Goal: Navigation & Orientation: Go to known website

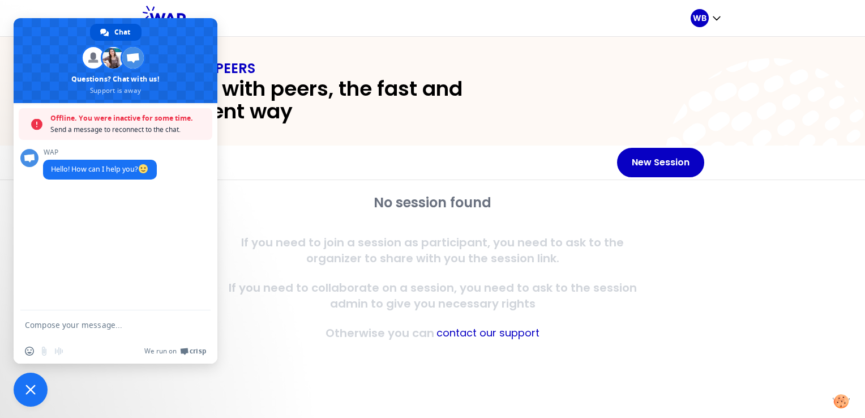
click at [68, 346] on div "Insert an emoji Send a file Audio message We run on Crisp" at bounding box center [116, 351] width 204 height 25
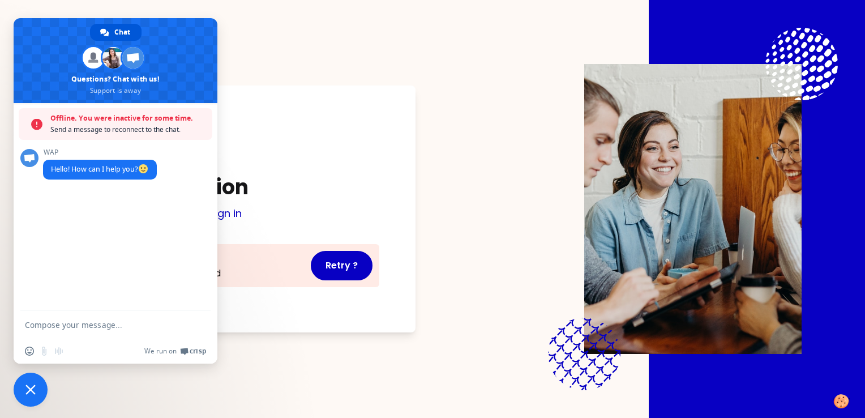
click at [33, 391] on span "Close chat" at bounding box center [30, 389] width 10 height 10
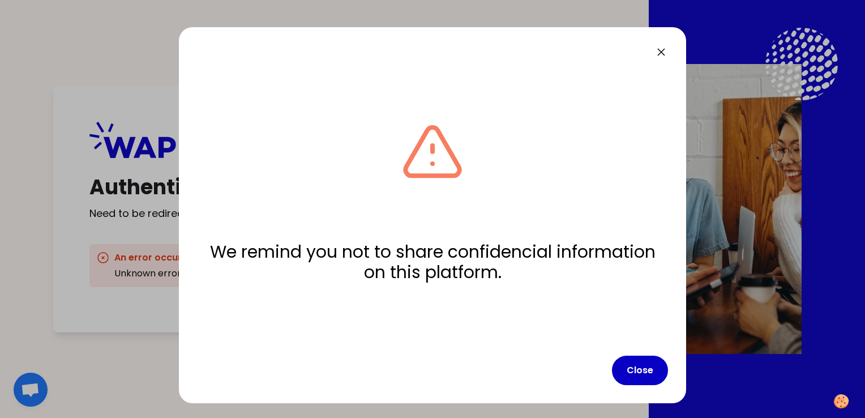
click at [0, 91] on html "Authentication Need to be redirected ? Sign in An error occured Unknown error o…" at bounding box center [432, 209] width 865 height 418
drag, startPoint x: 657, startPoint y: 50, endPoint x: 561, endPoint y: 228, distance: 202.4
click at [582, 163] on div "We remind you not to share confidencial information on this platform. Close" at bounding box center [432, 215] width 507 height 376
click at [627, 361] on button "Close" at bounding box center [640, 370] width 56 height 29
